Goal: Transaction & Acquisition: Download file/media

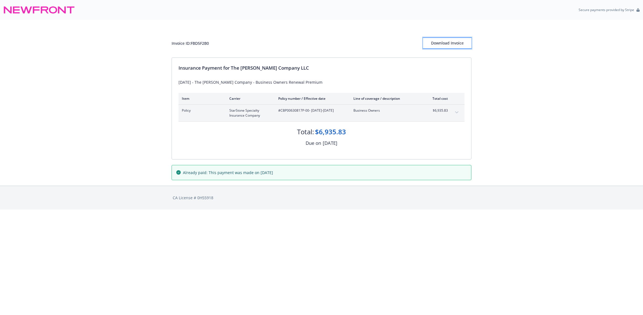
click at [449, 43] on div "Download Invoice" at bounding box center [447, 43] width 48 height 10
click at [442, 44] on div "Download Invoice" at bounding box center [447, 43] width 48 height 10
click at [199, 44] on div "Invoice ID: FBD5F2B0" at bounding box center [190, 43] width 37 height 6
copy div "FBD5F2B0"
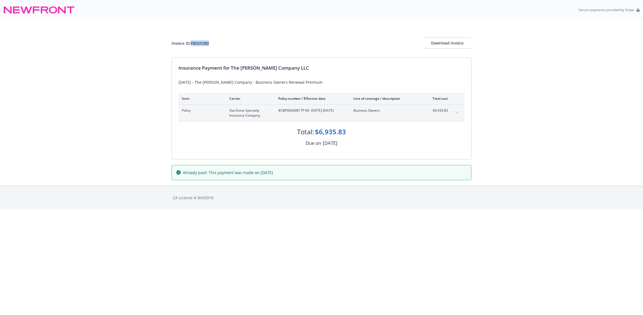
drag, startPoint x: 277, startPoint y: 109, endPoint x: 311, endPoint y: 114, distance: 34.9
click at [311, 114] on div "Policy StarStone Specialty Insurance Company #CBP00630817P-00 - 08/05/2025-08/0…" at bounding box center [315, 113] width 266 height 10
copy span "#CBP00630817P-00 - 08/05/2025-08/05/2026"
